Goal: Transaction & Acquisition: Purchase product/service

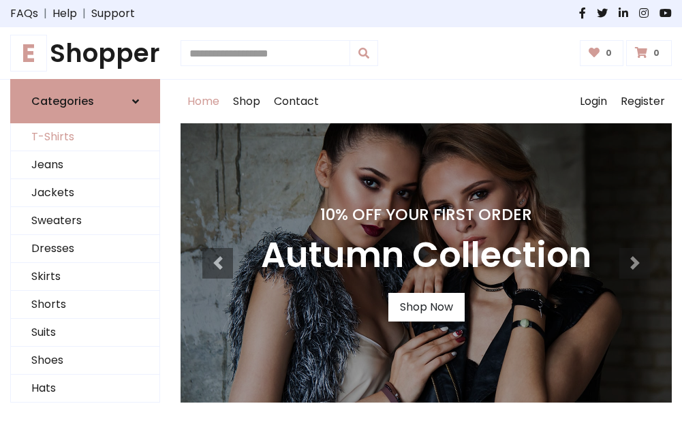
click at [85, 138] on link "T-Shirts" at bounding box center [85, 137] width 149 height 28
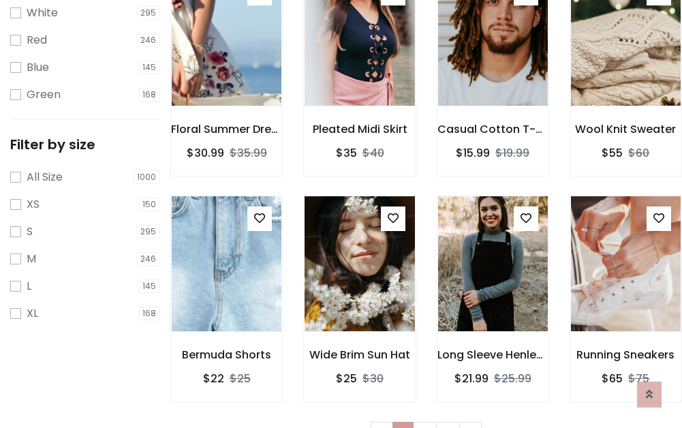
scroll to position [25, 0]
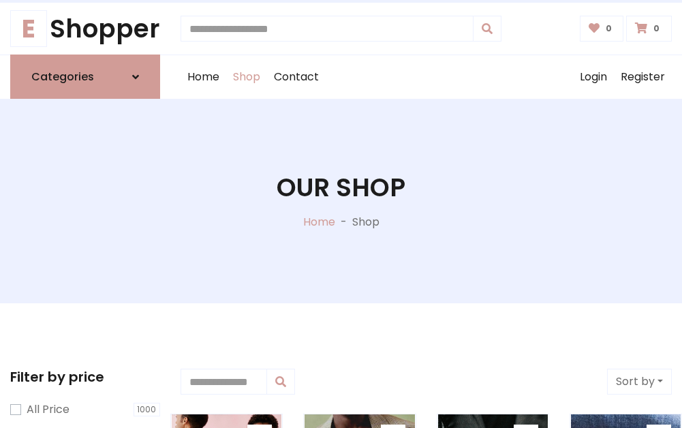
click at [341, 201] on h1 "Our Shop" at bounding box center [341, 187] width 129 height 30
click at [426, 77] on div "Home Shop Contact Log out Login Register" at bounding box center [427, 77] width 492 height 44
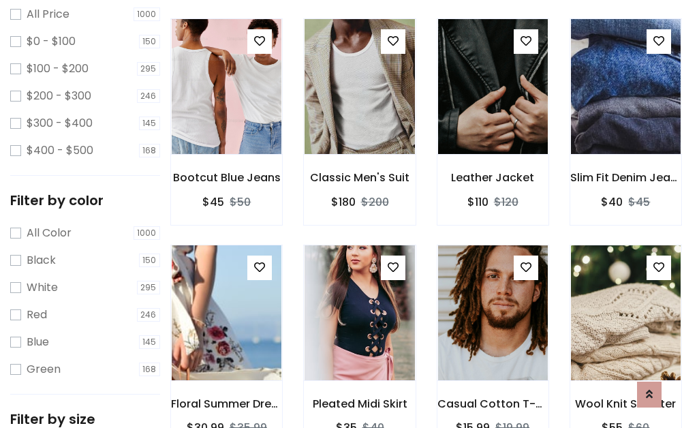
scroll to position [395, 0]
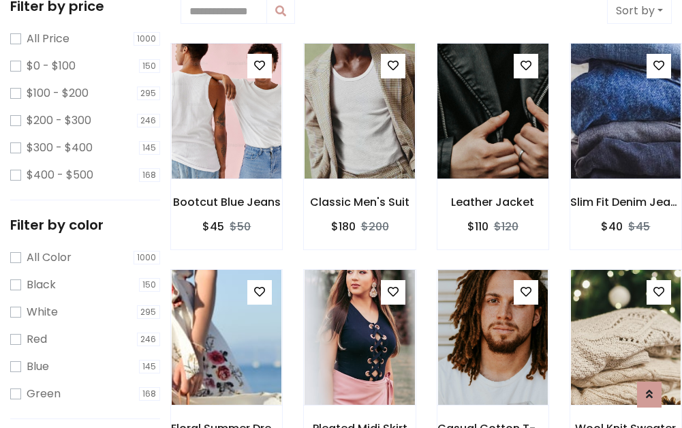
click at [493, 112] on img at bounding box center [493, 111] width 132 height 327
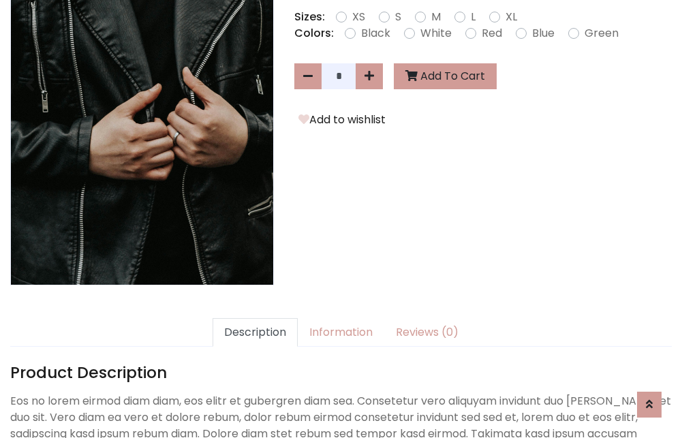
scroll to position [333, 0]
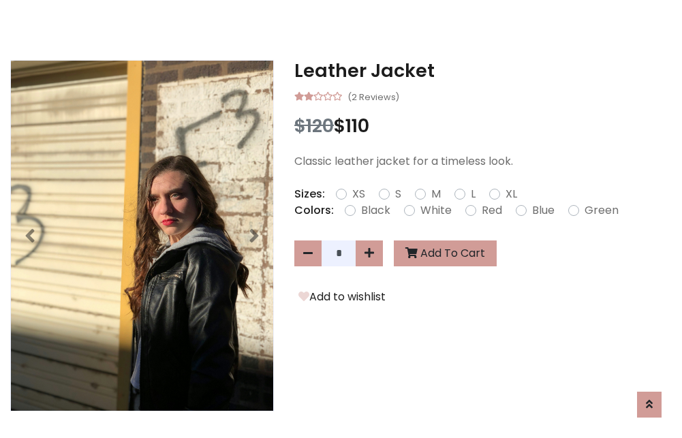
click at [483, 71] on h3 "Leather Jacket" at bounding box center [483, 71] width 378 height 22
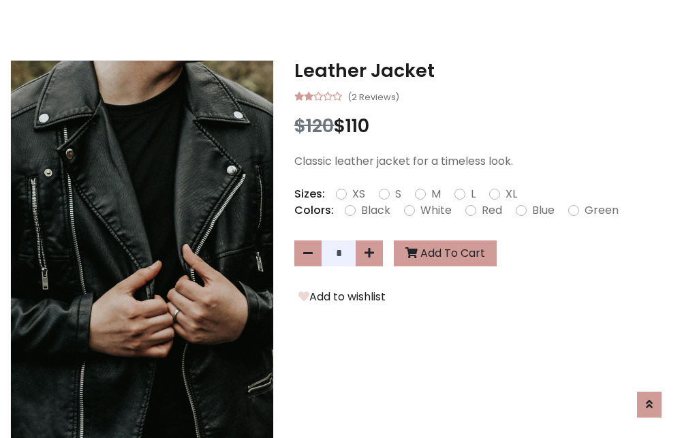
click at [483, 71] on h3 "Leather Jacket" at bounding box center [483, 71] width 378 height 22
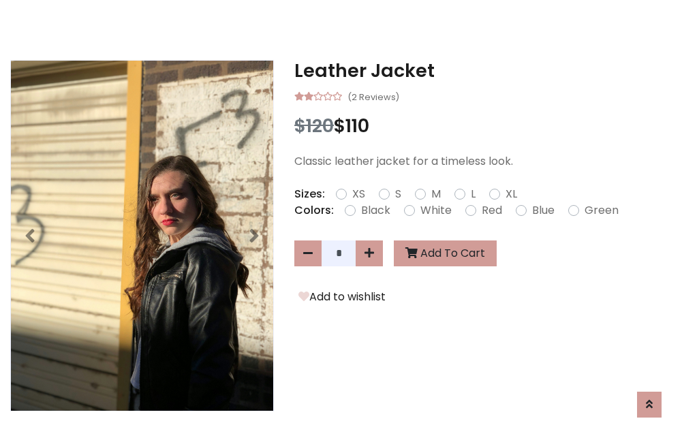
click at [483, 71] on h3 "Leather Jacket" at bounding box center [483, 71] width 378 height 22
